Goal: Task Accomplishment & Management: Manage account settings

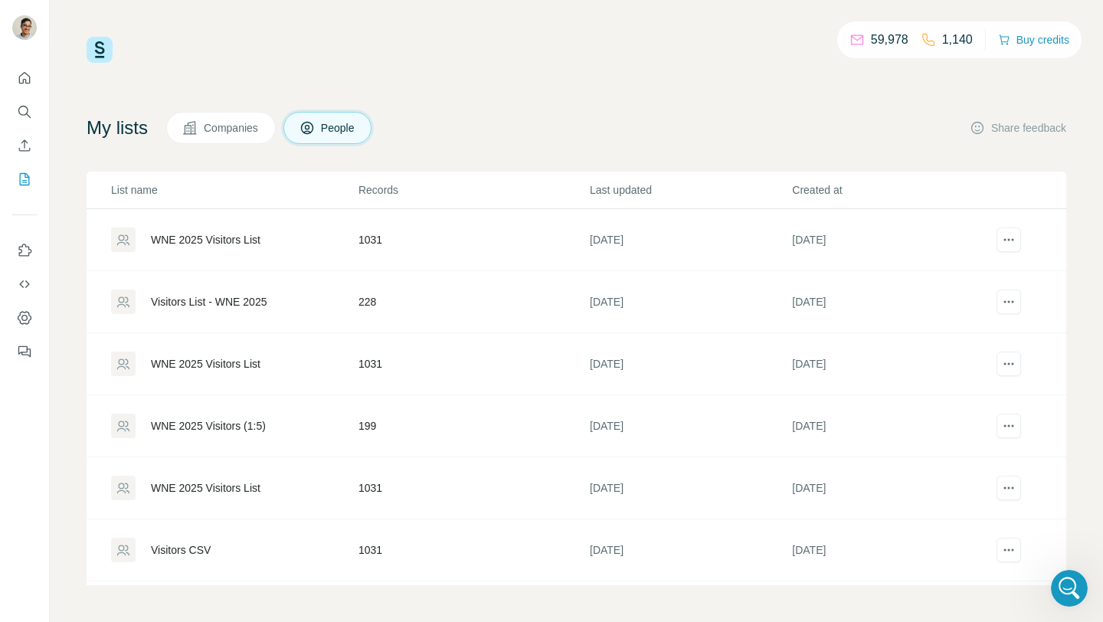
scroll to position [6034, 0]
click at [202, 246] on div "WNE 2025 Visitors List" at bounding box center [206, 239] width 110 height 15
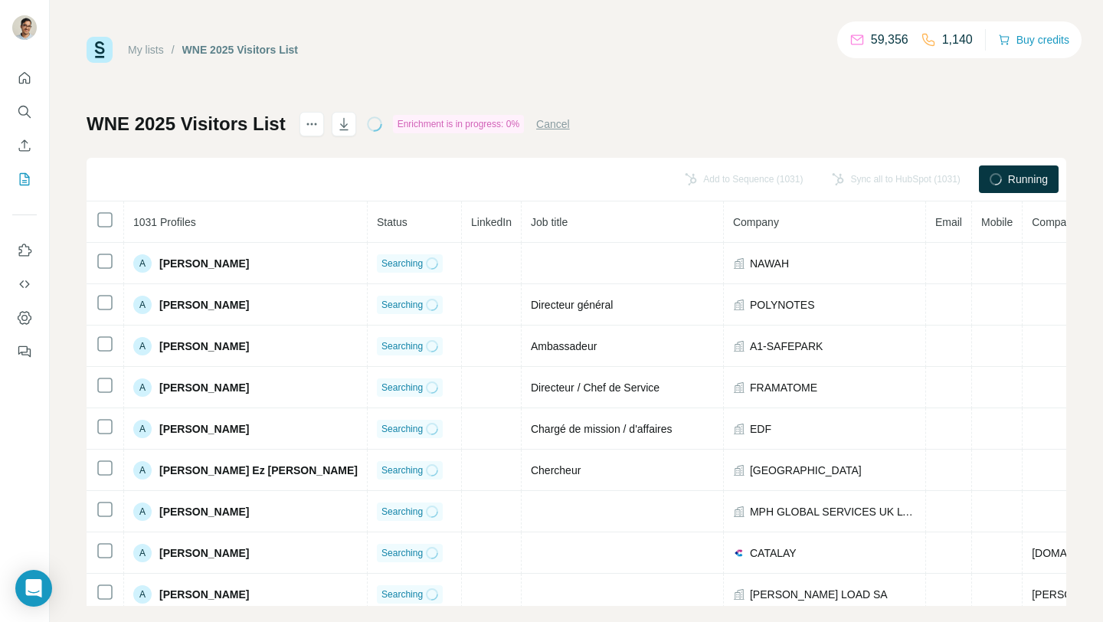
click at [546, 126] on button "Cancel" at bounding box center [553, 123] width 34 height 15
